Goal: Check status: Check status

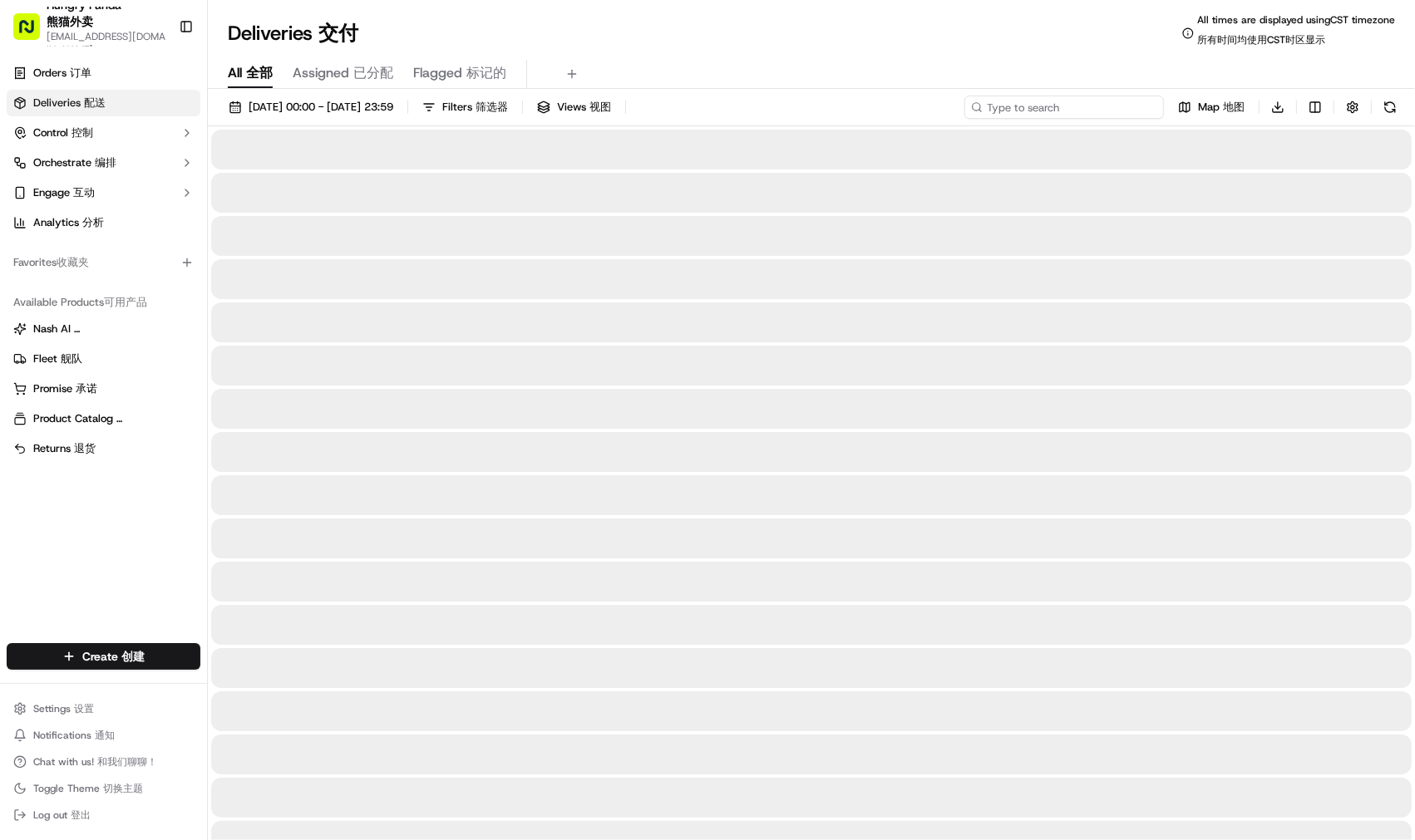
click at [1042, 101] on input at bounding box center [1064, 107] width 199 height 23
paste input "9419907017054750881789"
type input "9419907017054750881789"
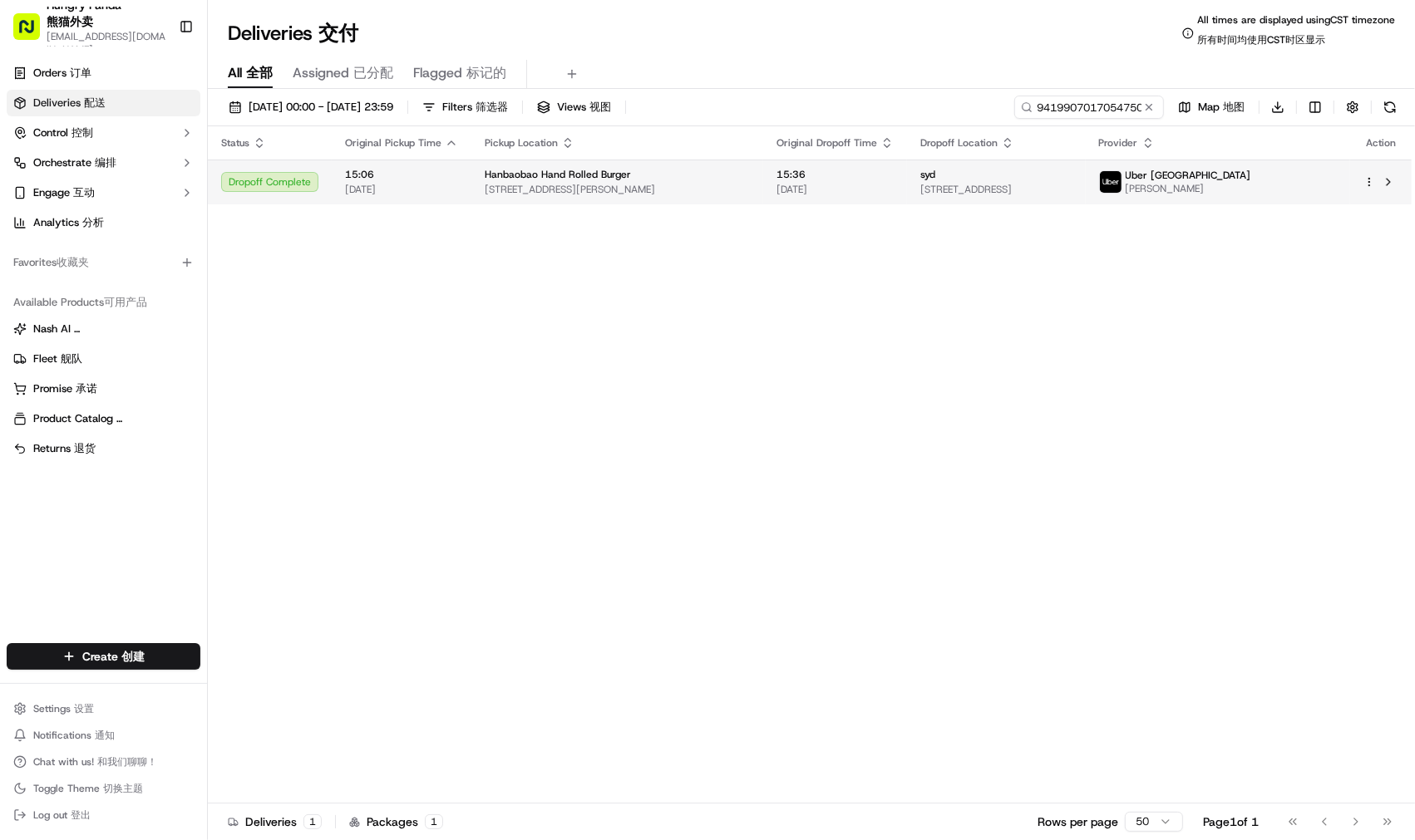
click at [583, 195] on span "[STREET_ADDRESS][PERSON_NAME]" at bounding box center [617, 190] width 265 height 13
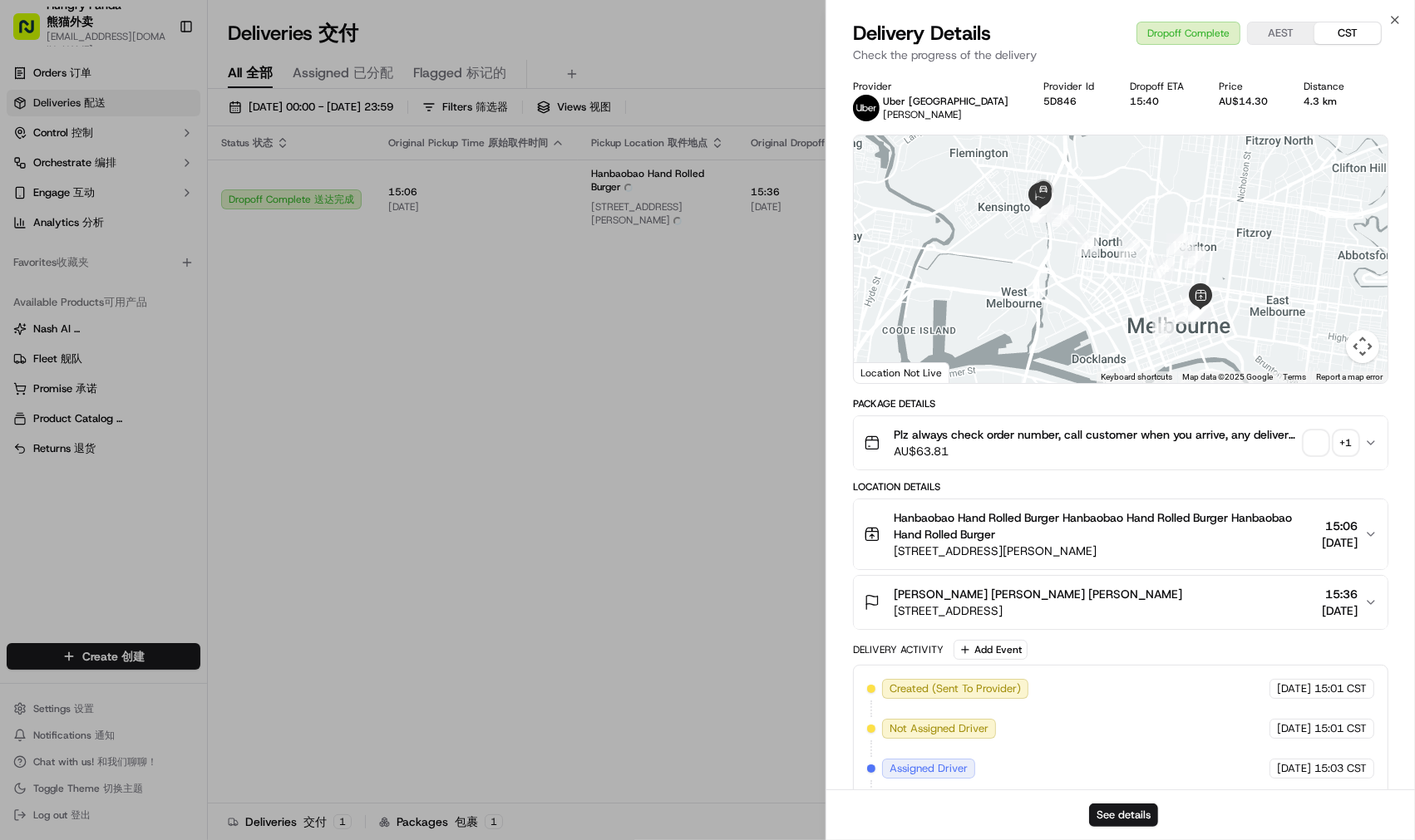
click at [1314, 442] on span "button" at bounding box center [1315, 443] width 23 height 23
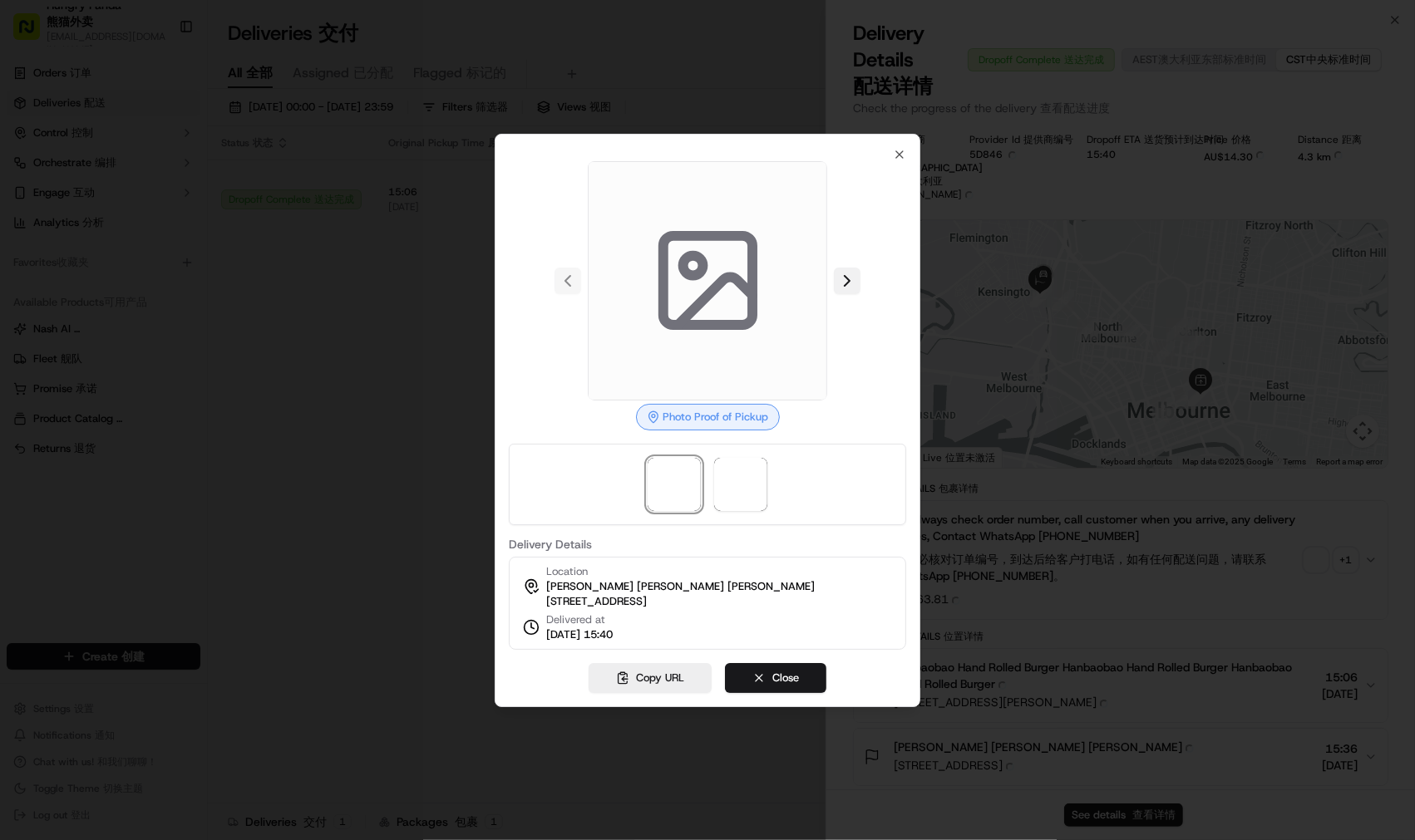
click at [851, 270] on button at bounding box center [847, 281] width 26 height 26
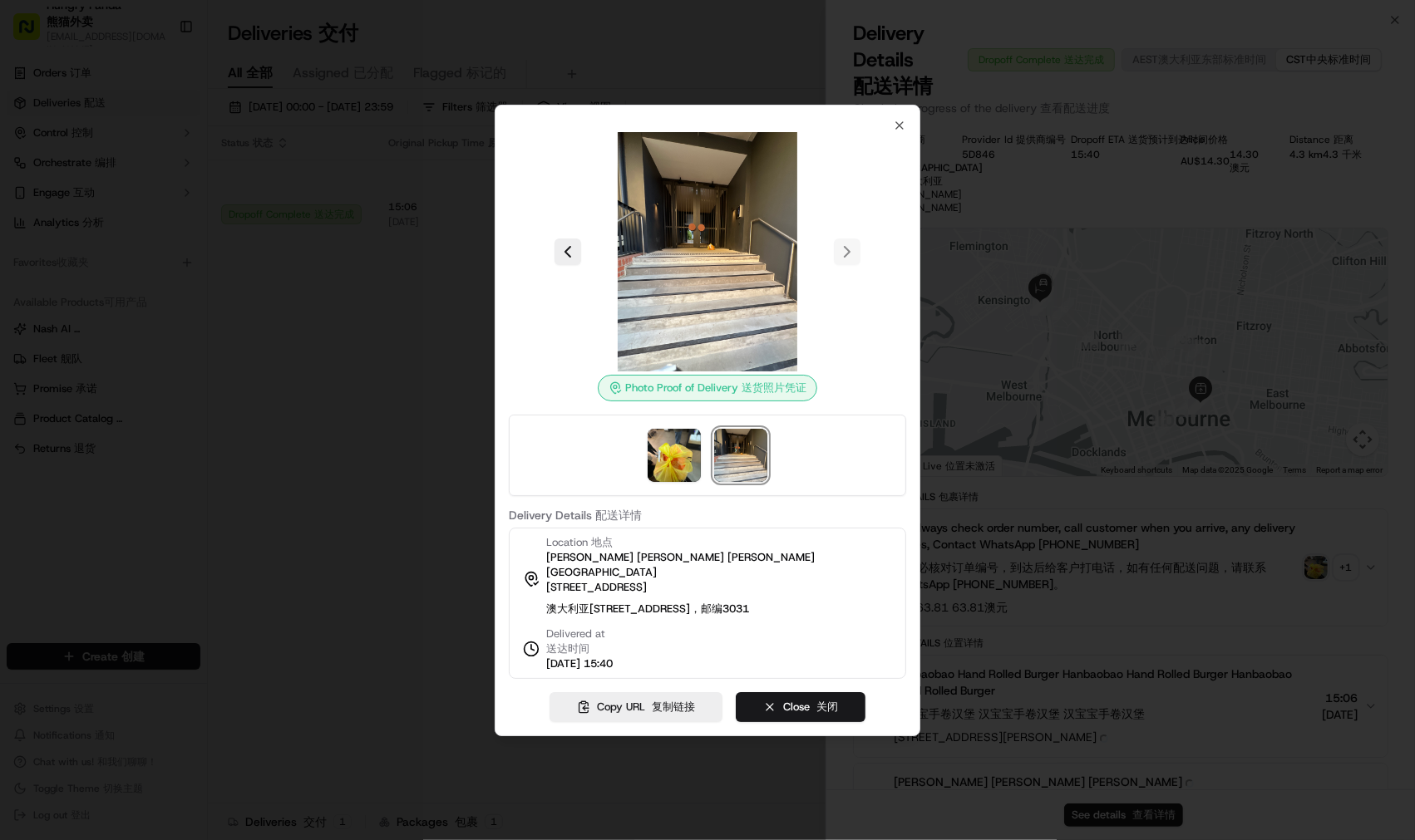
click at [145, 453] on div at bounding box center [708, 420] width 1415 height 840
